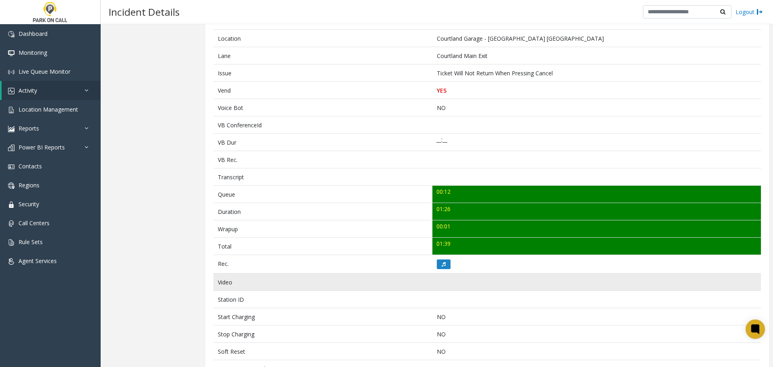
scroll to position [161, 0]
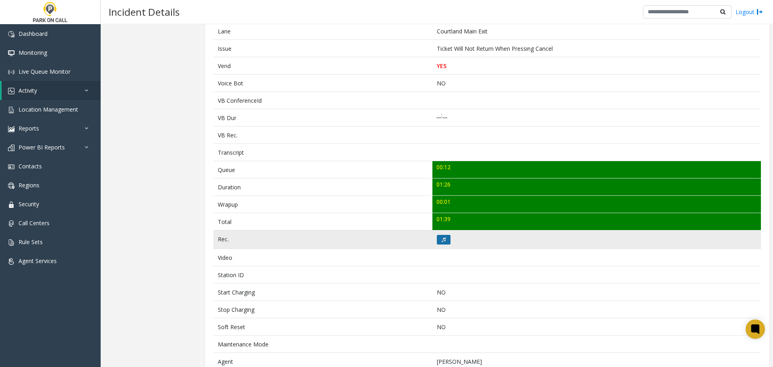
click at [441, 242] on button at bounding box center [444, 240] width 14 height 10
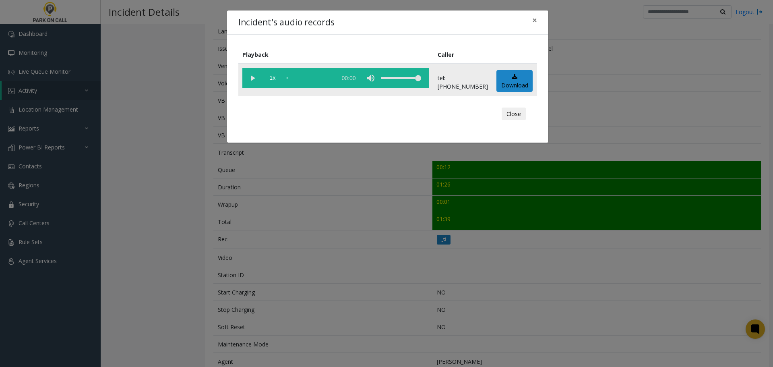
click at [254, 79] on vg-play-pause at bounding box center [252, 78] width 20 height 20
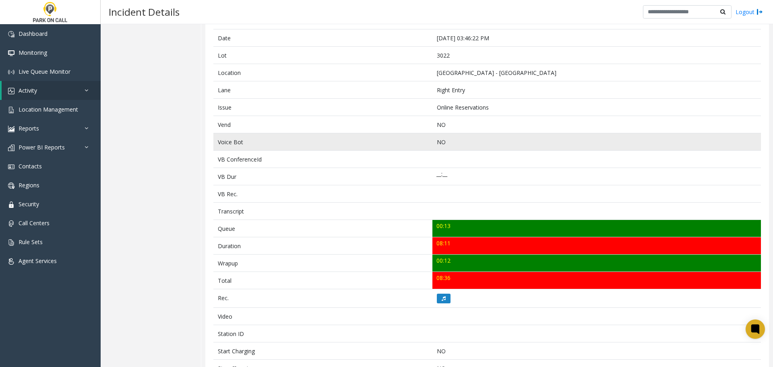
scroll to position [84, 0]
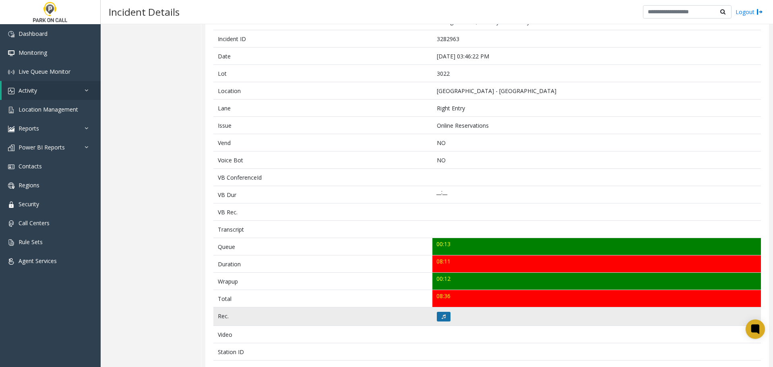
click at [440, 311] on button at bounding box center [444, 316] width 14 height 10
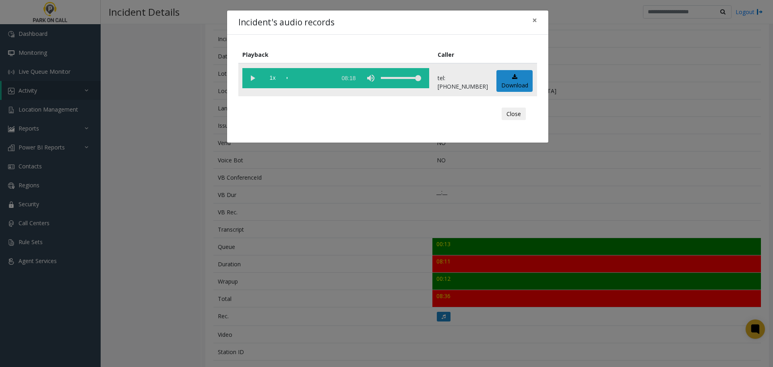
click at [254, 77] on vg-play-pause at bounding box center [252, 78] width 20 height 20
click at [522, 114] on button "Close" at bounding box center [513, 113] width 24 height 13
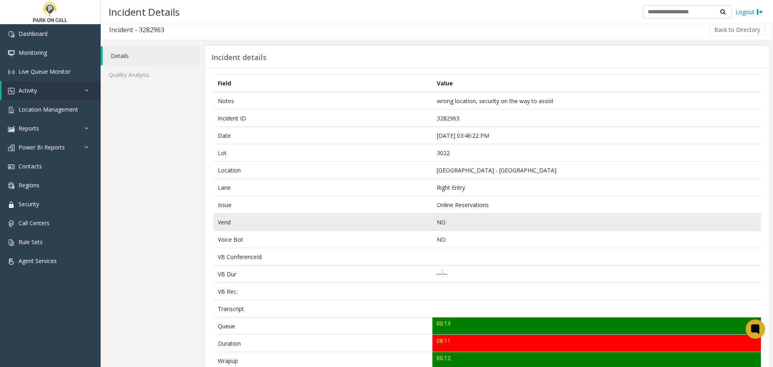
scroll to position [0, 0]
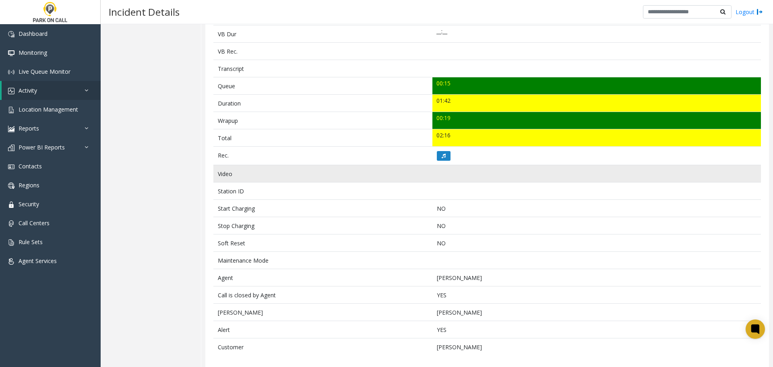
scroll to position [251, 0]
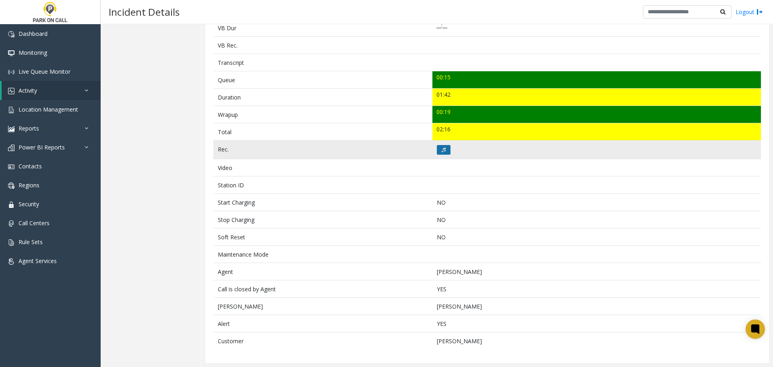
click at [441, 151] on icon at bounding box center [443, 149] width 4 height 5
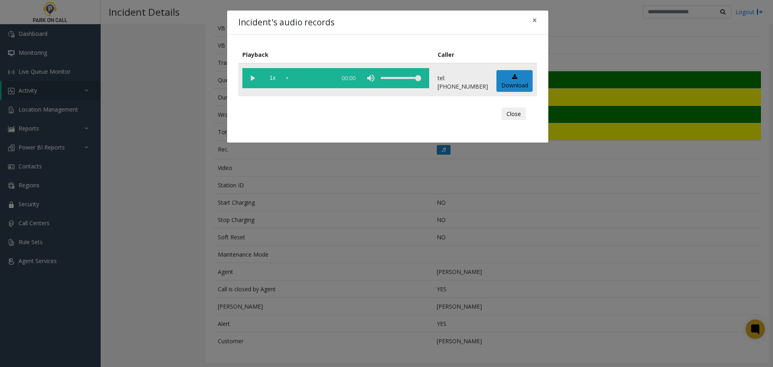
click at [253, 82] on vg-play-pause at bounding box center [252, 78] width 20 height 20
click at [290, 78] on div "scrub bar" at bounding box center [310, 78] width 46 height 20
click at [297, 78] on div "scrub bar" at bounding box center [310, 78] width 46 height 20
click at [294, 78] on div "scrub bar" at bounding box center [310, 78] width 46 height 20
click at [292, 78] on div "scrub bar" at bounding box center [310, 78] width 46 height 20
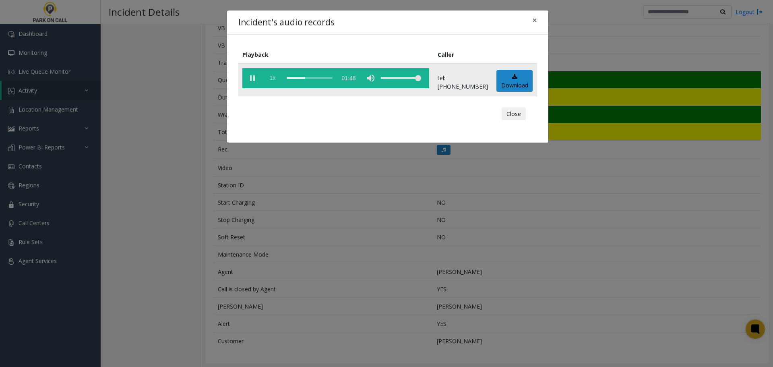
click at [274, 79] on span "1x" at bounding box center [272, 78] width 20 height 20
click at [521, 111] on button "Close" at bounding box center [513, 113] width 24 height 13
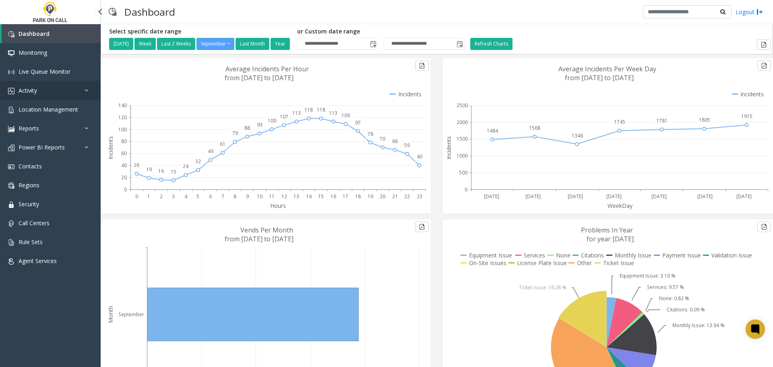
click at [42, 91] on link "Activity" at bounding box center [50, 90] width 101 height 19
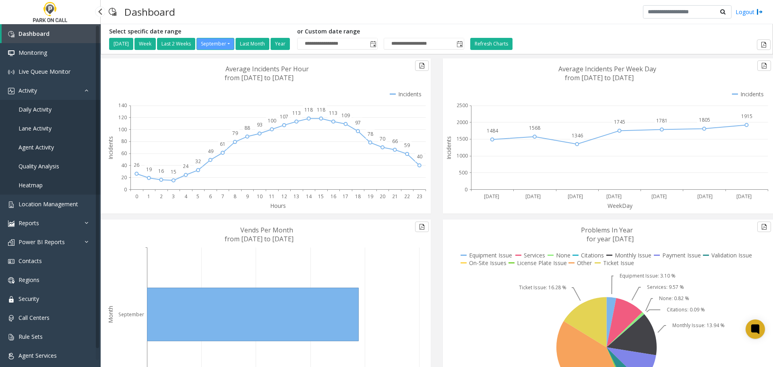
click at [45, 107] on span "Daily Activity" at bounding box center [35, 109] width 33 height 8
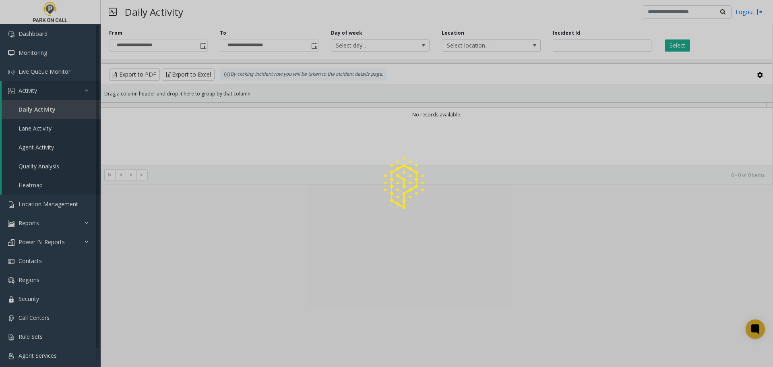
click at [46, 147] on div at bounding box center [386, 183] width 773 height 367
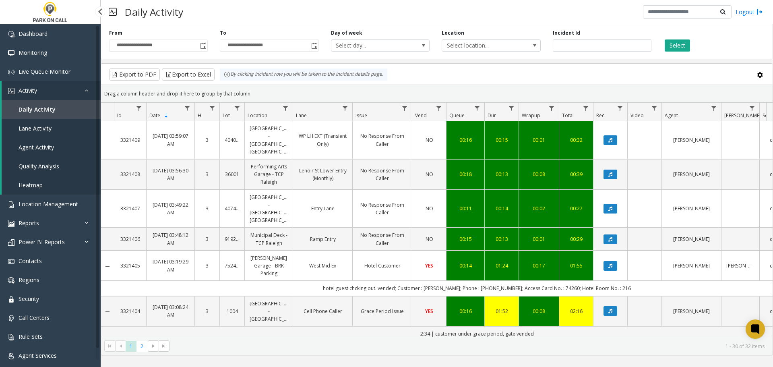
click at [46, 147] on span "Agent Activity" at bounding box center [36, 147] width 35 height 8
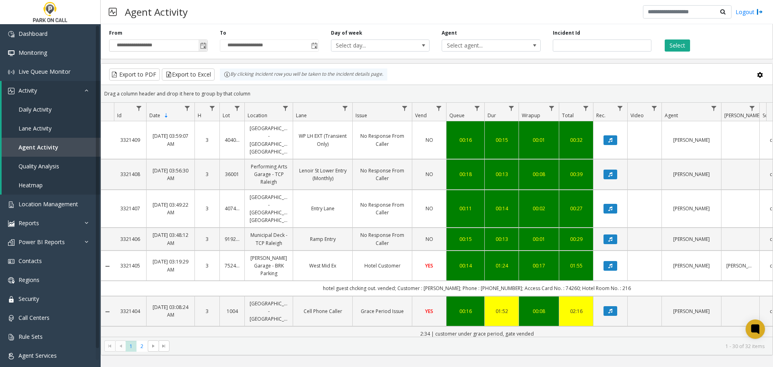
click at [207, 47] on span "Toggle popup" at bounding box center [202, 45] width 9 height 13
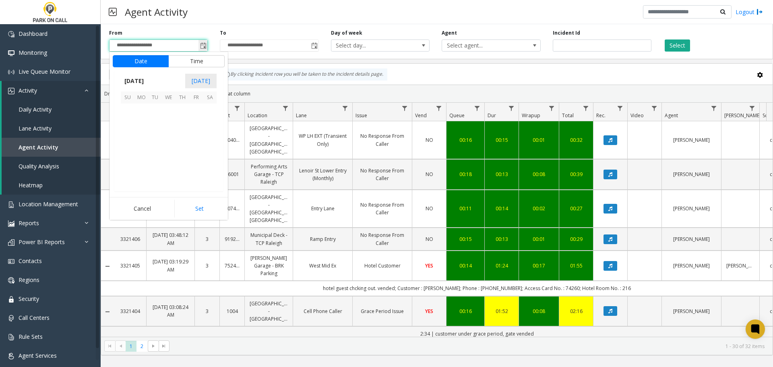
scroll to position [144436, 0]
click at [125, 140] on span "14" at bounding box center [128, 138] width 14 height 14
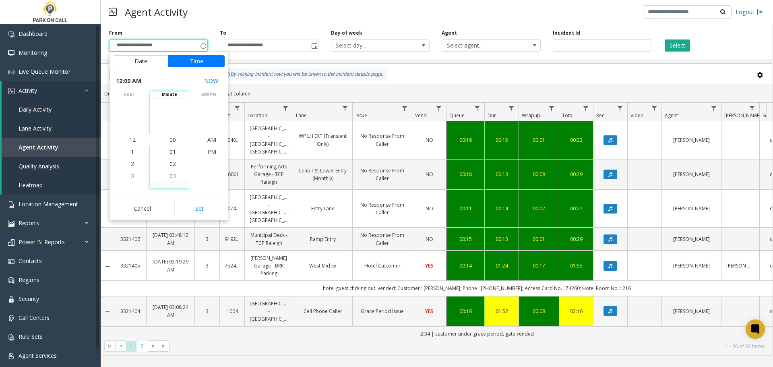
click at [202, 206] on button "Set" at bounding box center [199, 209] width 51 height 18
type input "**********"
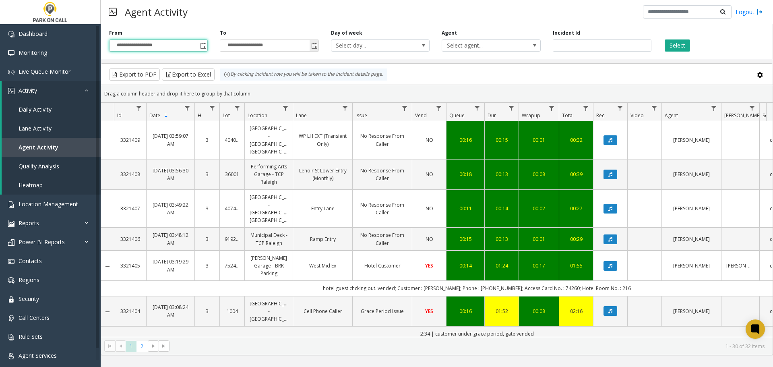
click at [318, 44] on span "Toggle popup" at bounding box center [313, 45] width 9 height 13
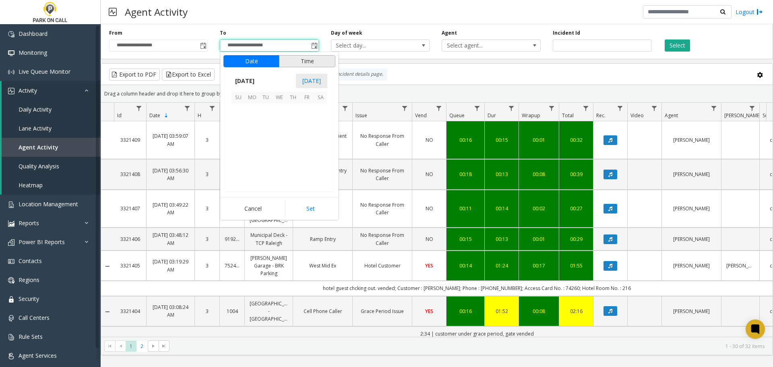
scroll to position [12, 0]
click at [318, 139] on span "20" at bounding box center [320, 138] width 14 height 14
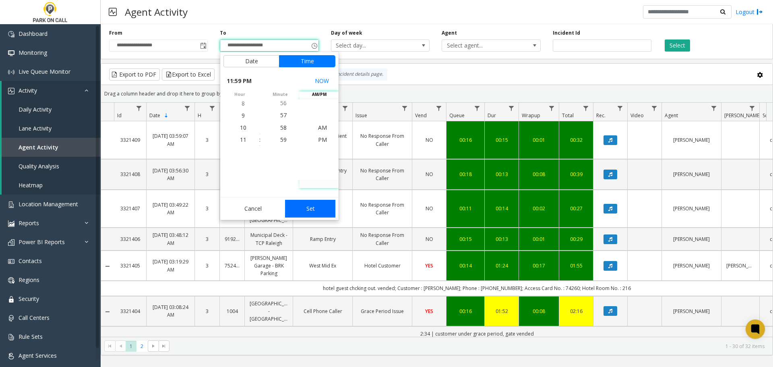
click at [313, 207] on button "Set" at bounding box center [310, 209] width 51 height 18
type input "**********"
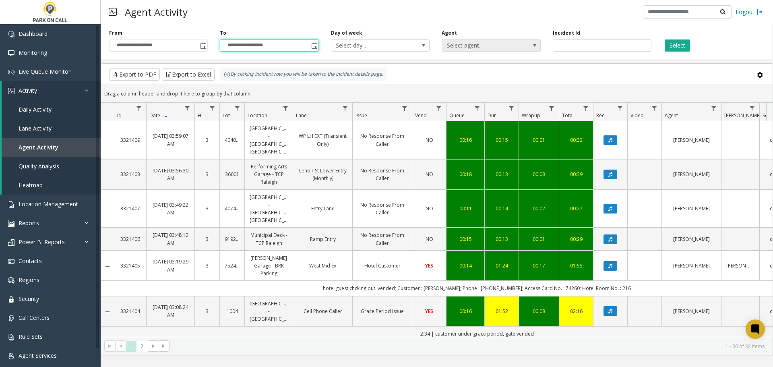
click at [532, 46] on span at bounding box center [534, 45] width 6 height 6
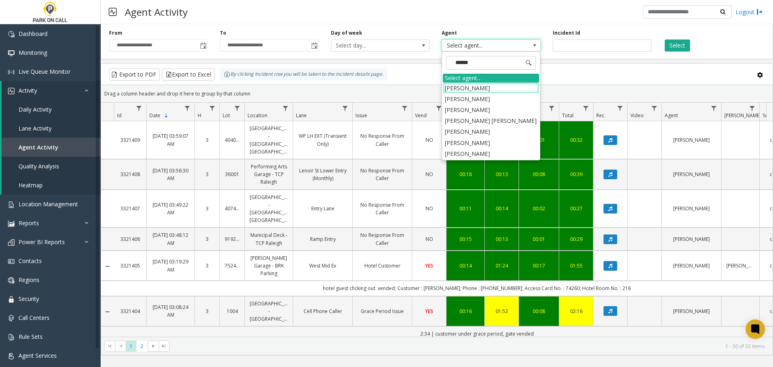
type input "*******"
click at [477, 118] on li "Cristal Jones" at bounding box center [491, 120] width 96 height 11
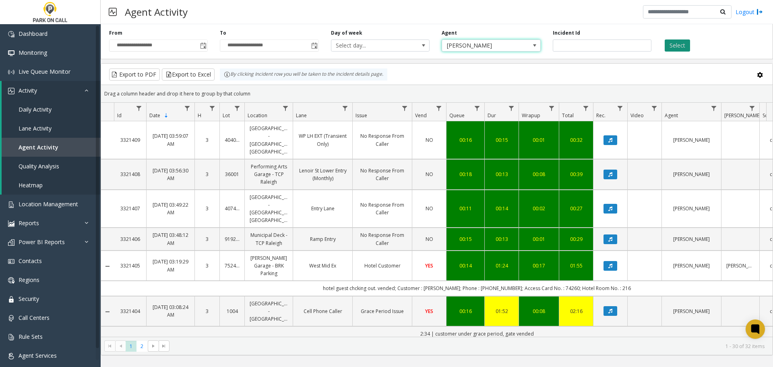
click at [676, 43] on button "Select" at bounding box center [676, 45] width 25 height 12
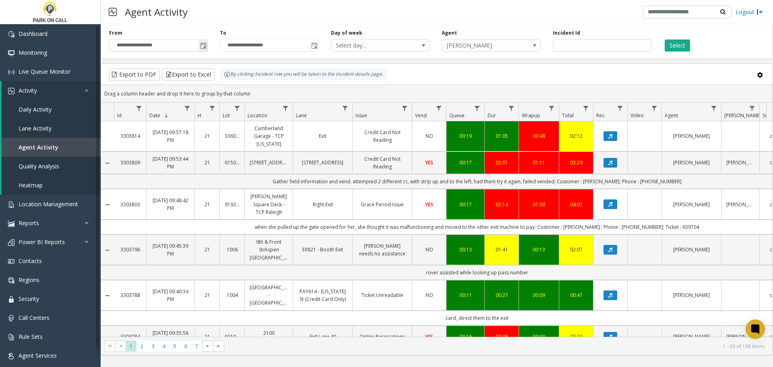
click at [206, 46] on span "Toggle popup" at bounding box center [203, 46] width 6 height 6
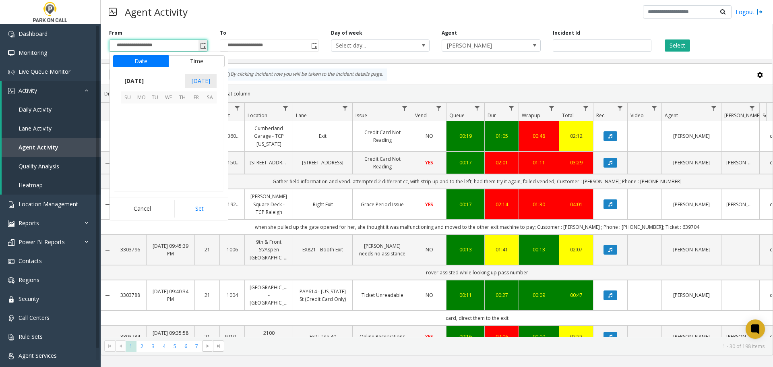
scroll to position [144436, 0]
click at [130, 152] on span "21" at bounding box center [128, 151] width 14 height 14
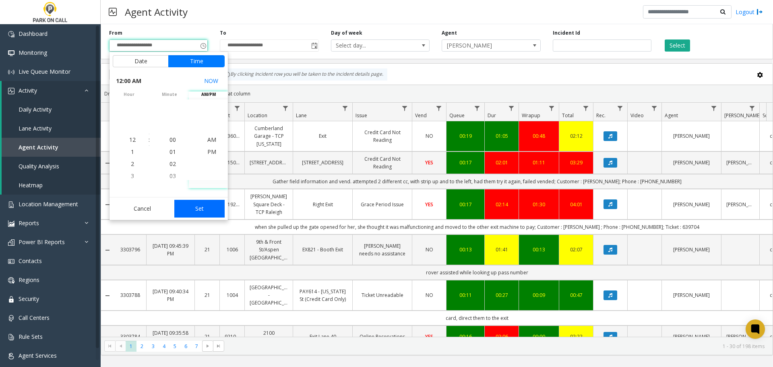
click at [203, 211] on button "Set" at bounding box center [199, 209] width 51 height 18
type input "**********"
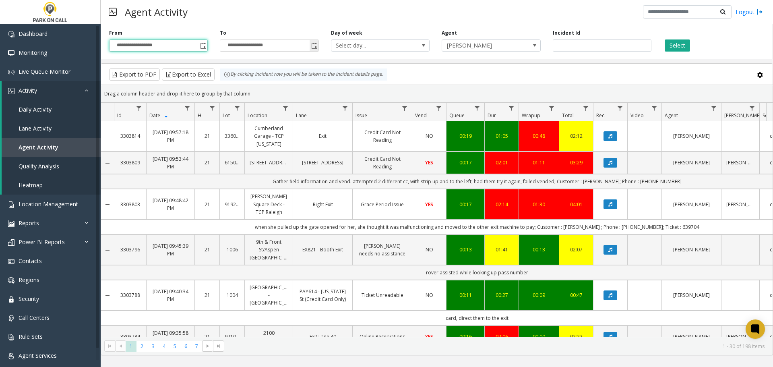
click at [313, 44] on span "Toggle popup" at bounding box center [314, 46] width 6 height 6
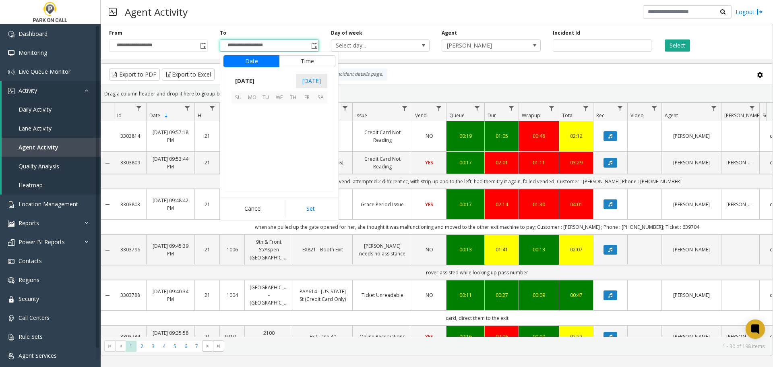
scroll to position [12, 0]
click at [320, 153] on span "27" at bounding box center [320, 151] width 14 height 14
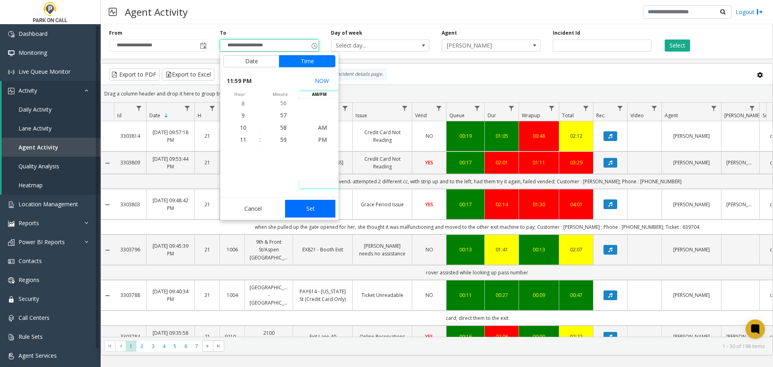
click at [305, 211] on button "Set" at bounding box center [310, 209] width 51 height 18
type input "**********"
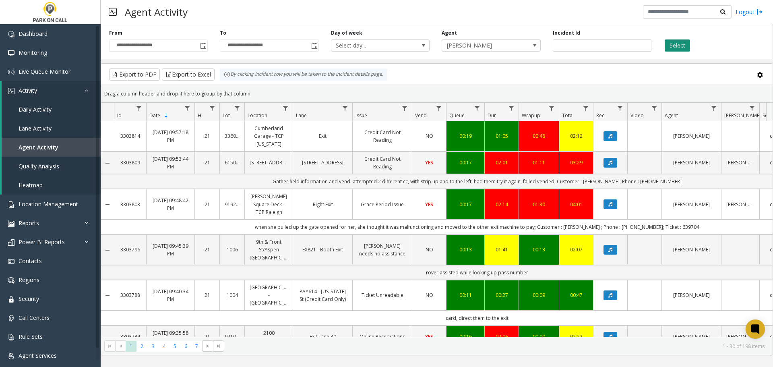
click at [684, 43] on button "Select" at bounding box center [676, 45] width 25 height 12
